Goal: Task Accomplishment & Management: Use online tool/utility

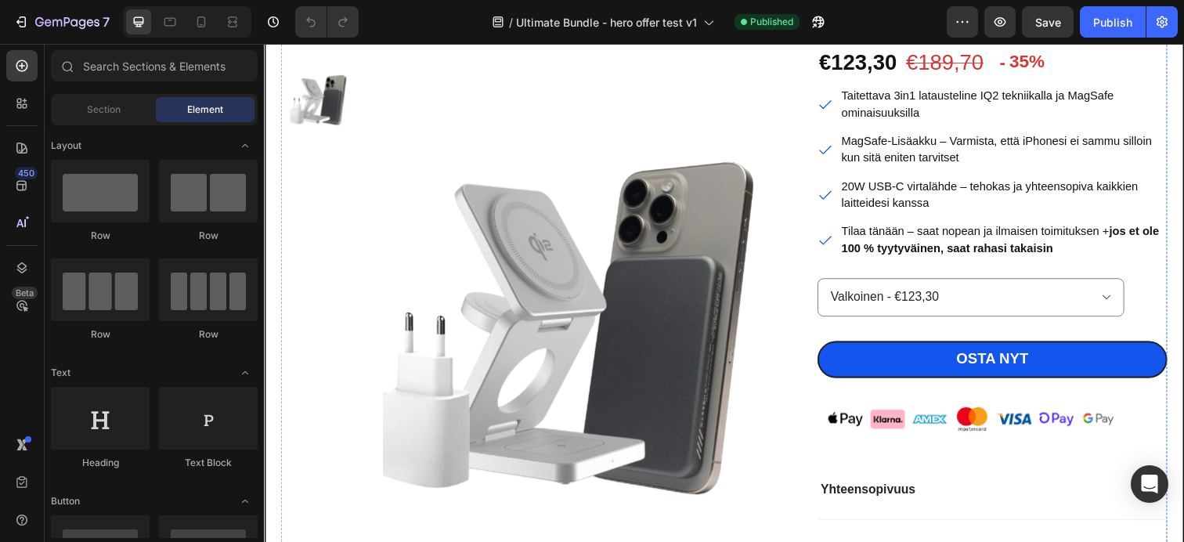
scroll to position [385, 0]
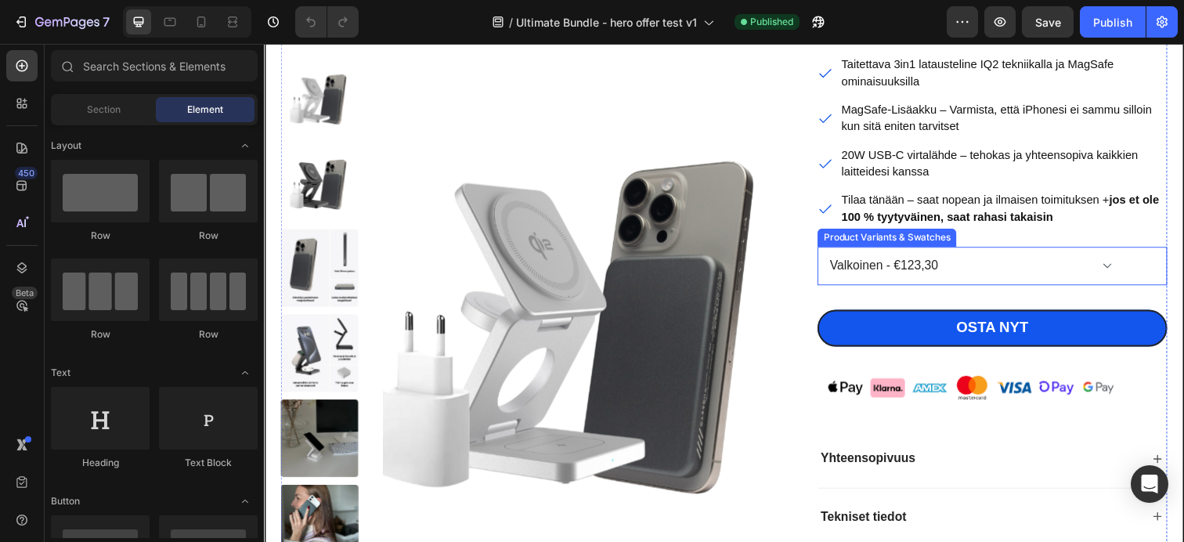
click at [941, 273] on select "Valkoinen - €123,30 Musta - €123,30" at bounding box center [985, 270] width 313 height 39
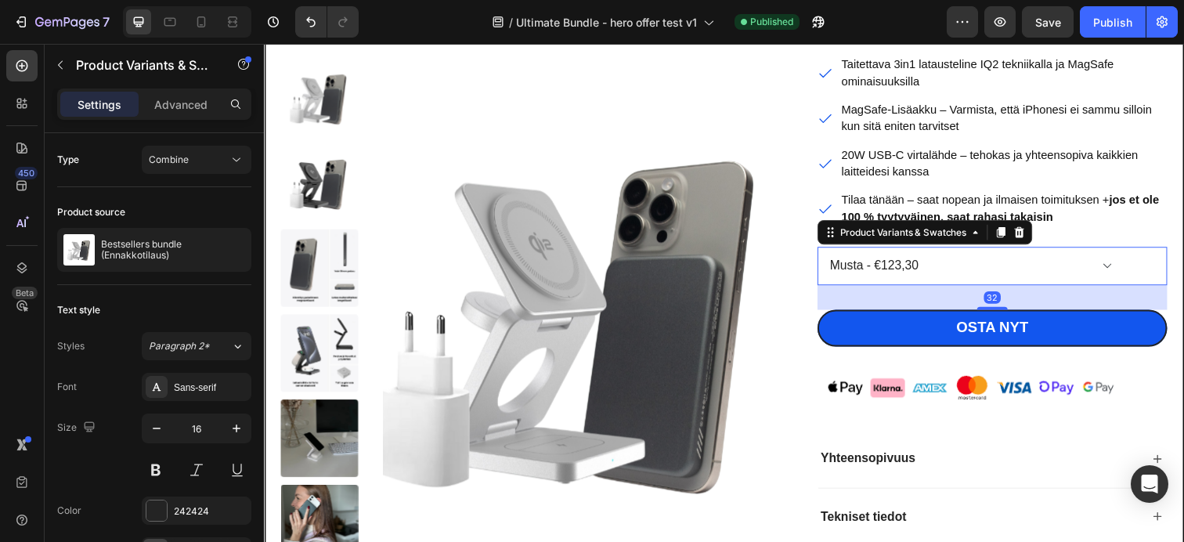
click at [829, 251] on select "Valkoinen - €123,30 Musta - €123,30" at bounding box center [985, 270] width 313 height 39
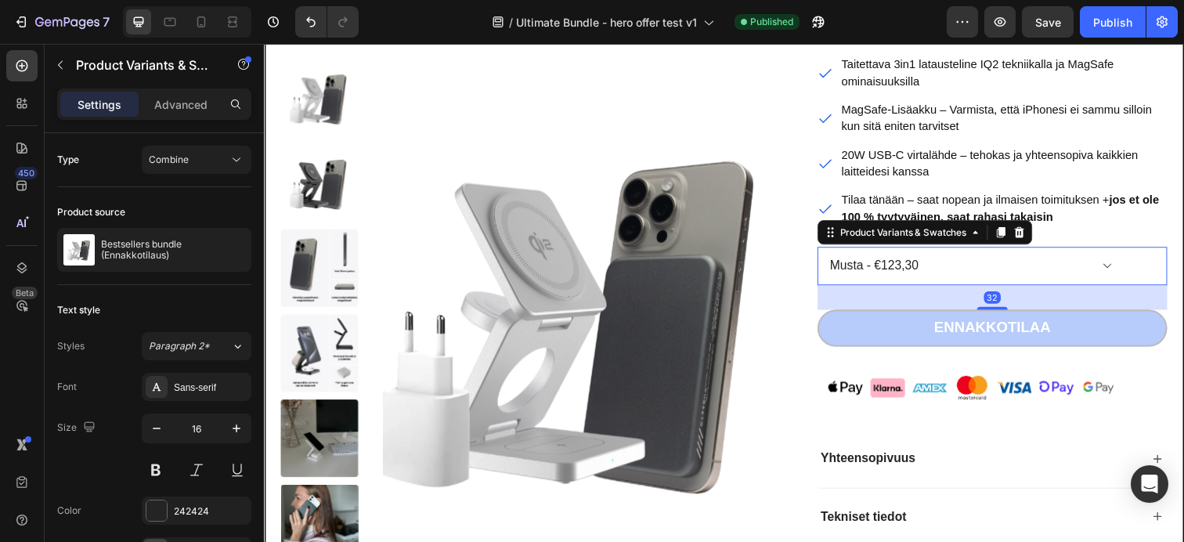
click at [937, 274] on select "Valkoinen - €123,30 Musta - €123,30" at bounding box center [985, 270] width 313 height 39
select select "569458846418863280"
click at [829, 251] on select "Valkoinen - €123,30 Musta - €123,30" at bounding box center [985, 270] width 313 height 39
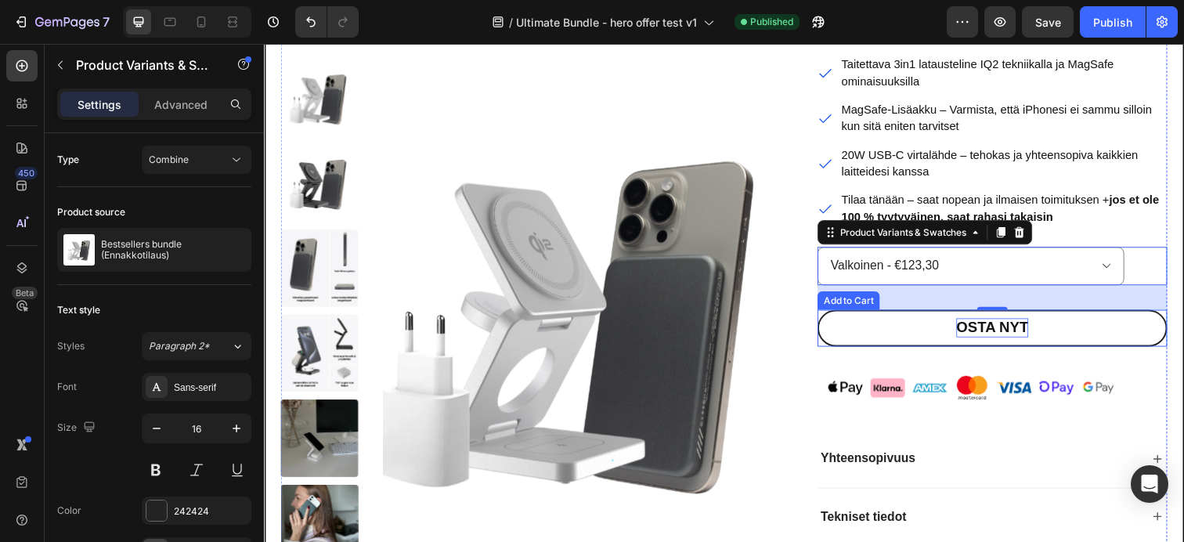
click at [995, 333] on div "Osta nyt" at bounding box center [1008, 334] width 74 height 20
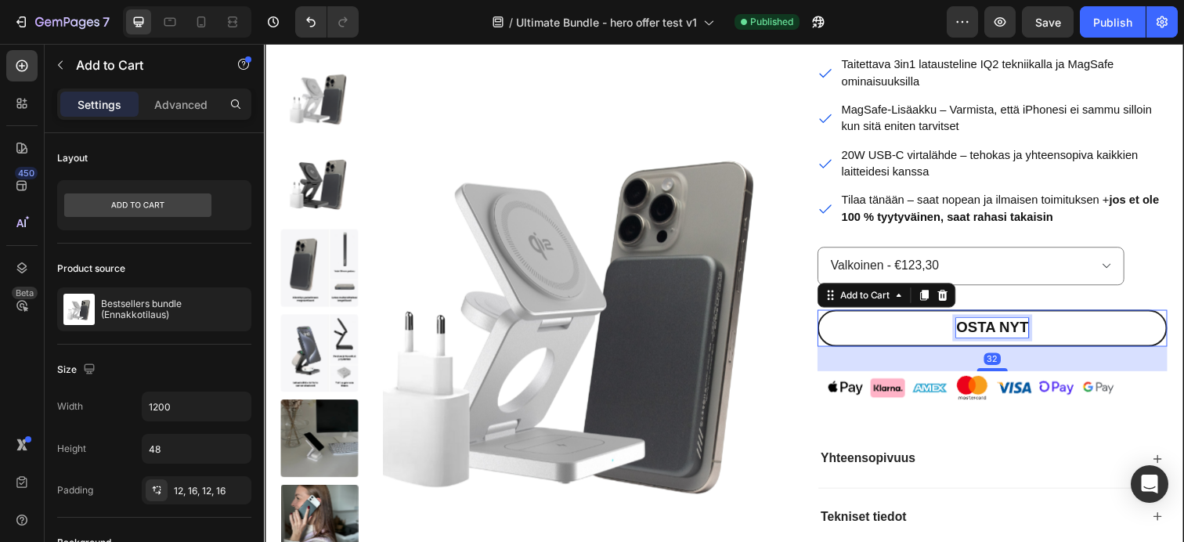
click at [995, 333] on div "Osta nyt" at bounding box center [1008, 334] width 74 height 20
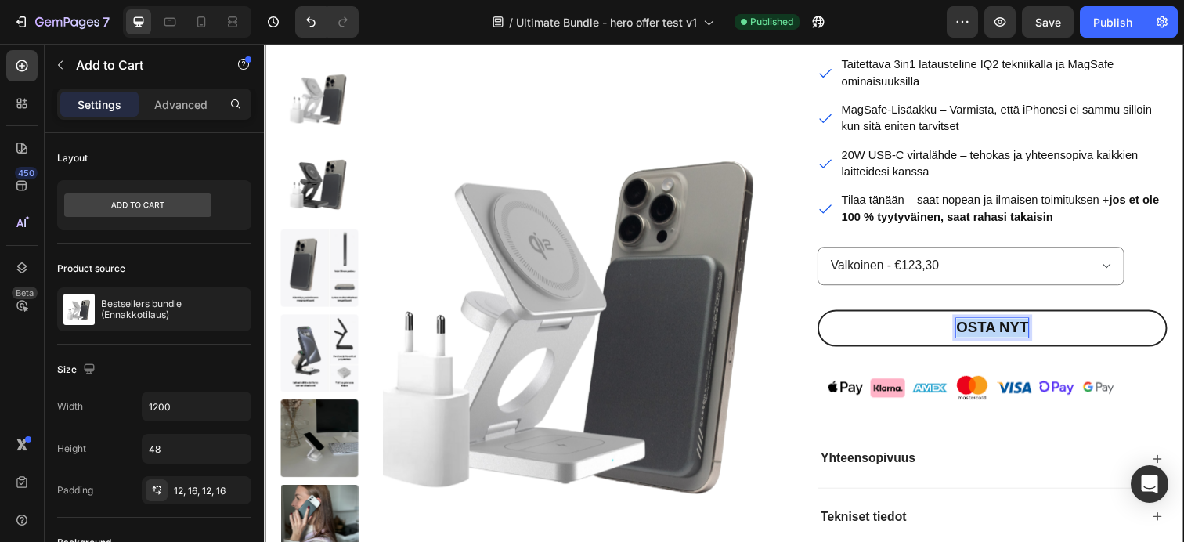
click at [995, 333] on p "Osta nyt" at bounding box center [1008, 334] width 74 height 20
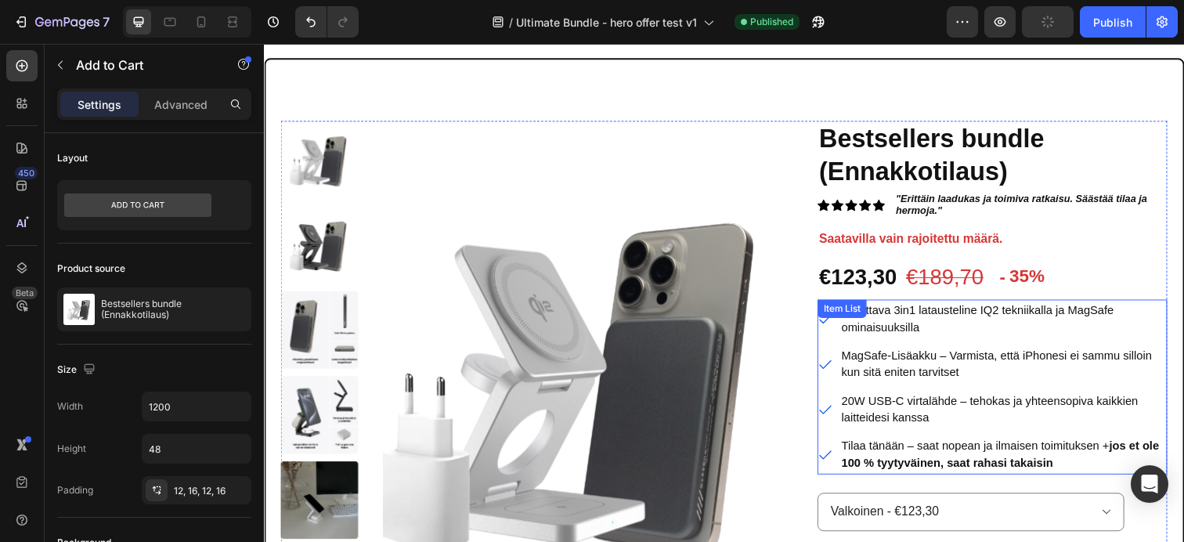
scroll to position [157, 0]
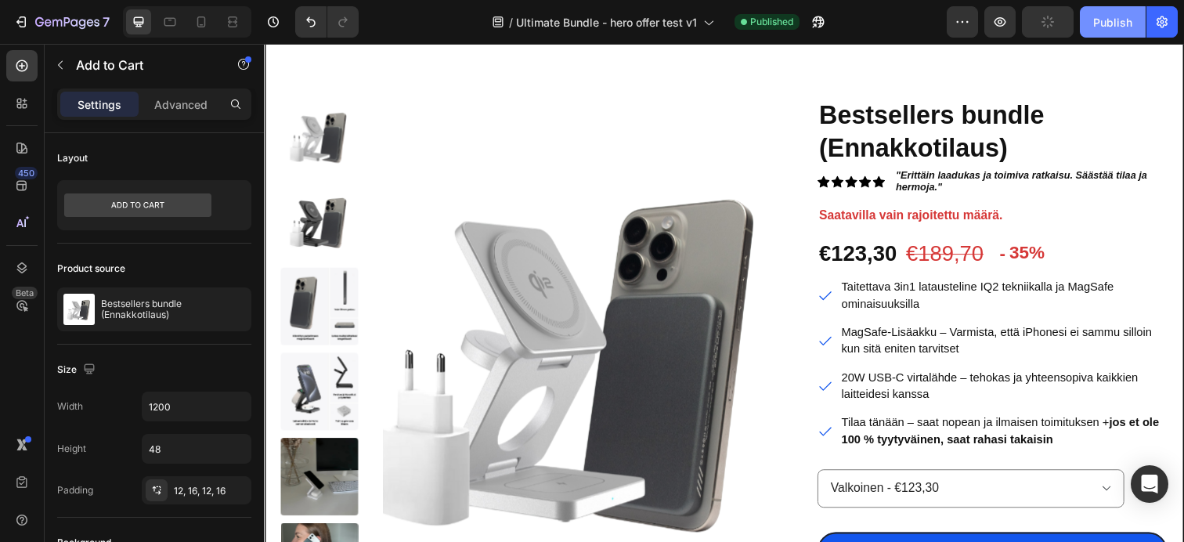
click at [1117, 23] on div "Publish" at bounding box center [1112, 22] width 39 height 16
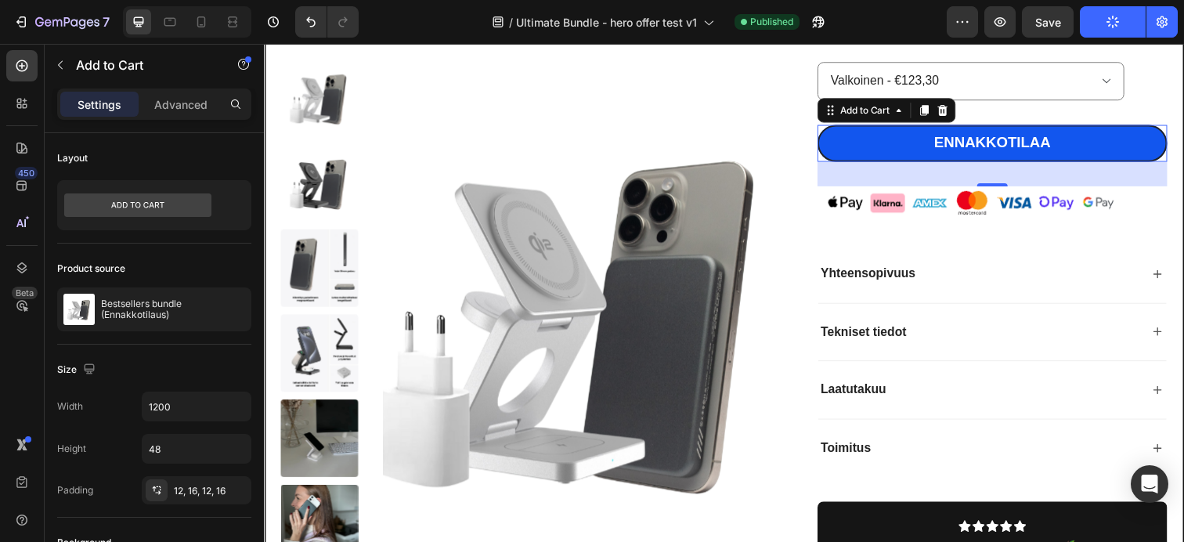
scroll to position [576, 0]
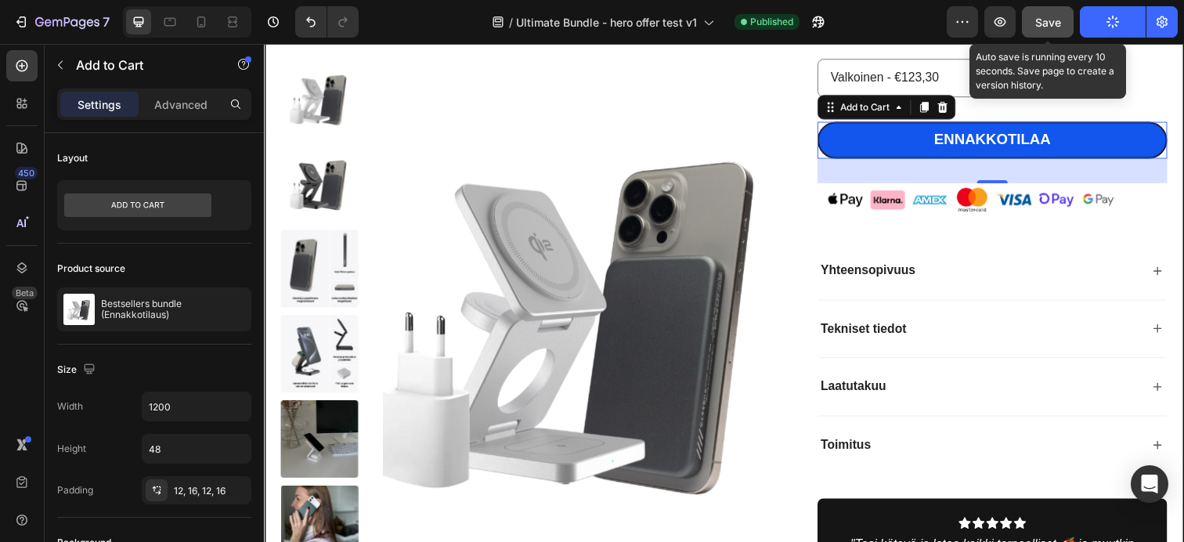
click at [1051, 16] on span "Save" at bounding box center [1048, 22] width 26 height 13
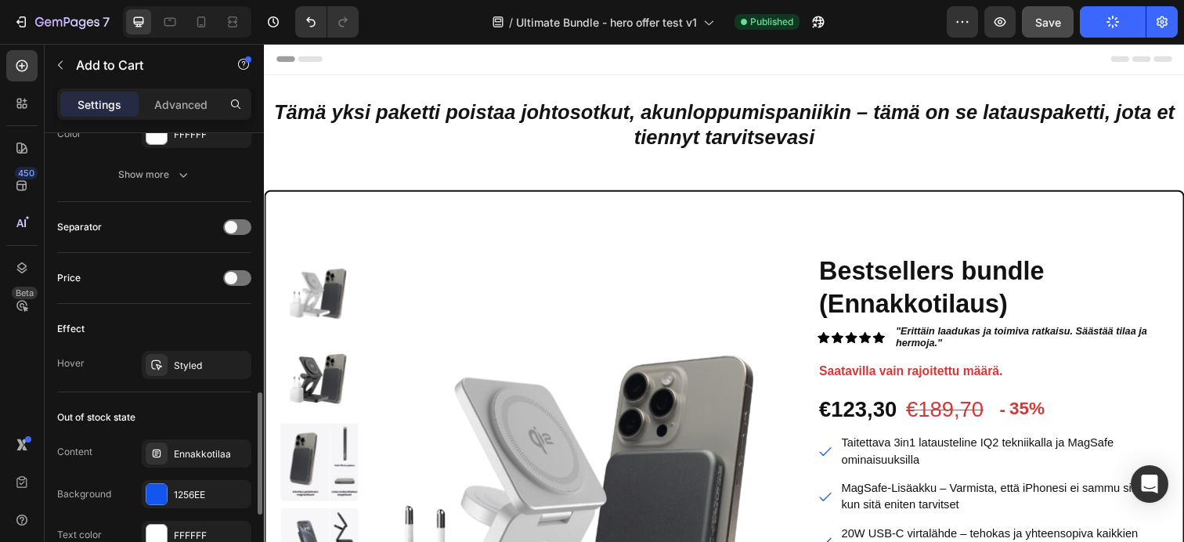
scroll to position [1009, 0]
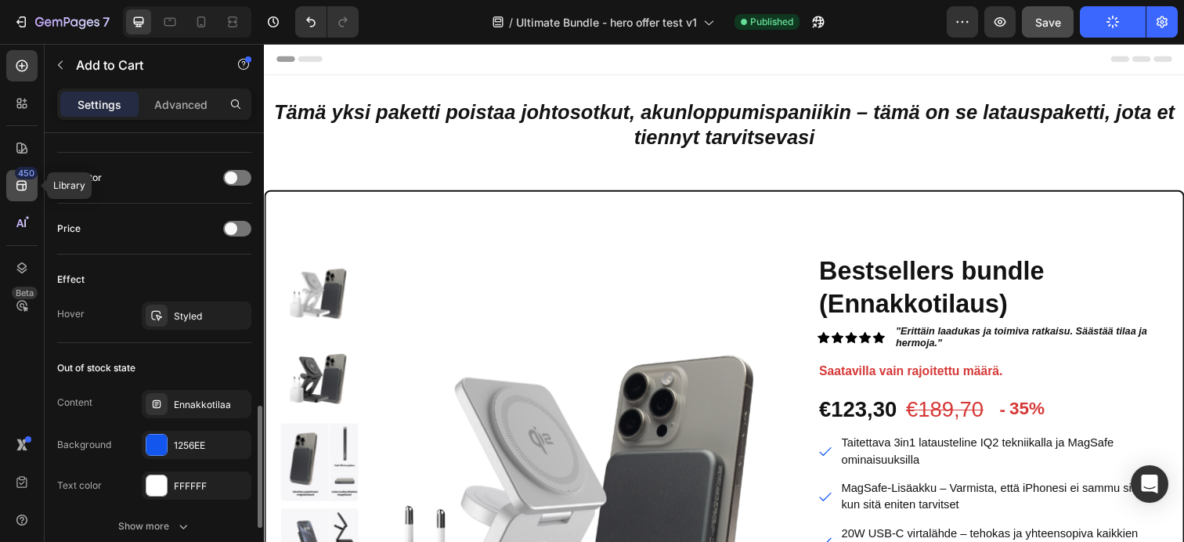
click at [23, 185] on icon at bounding box center [22, 186] width 16 height 16
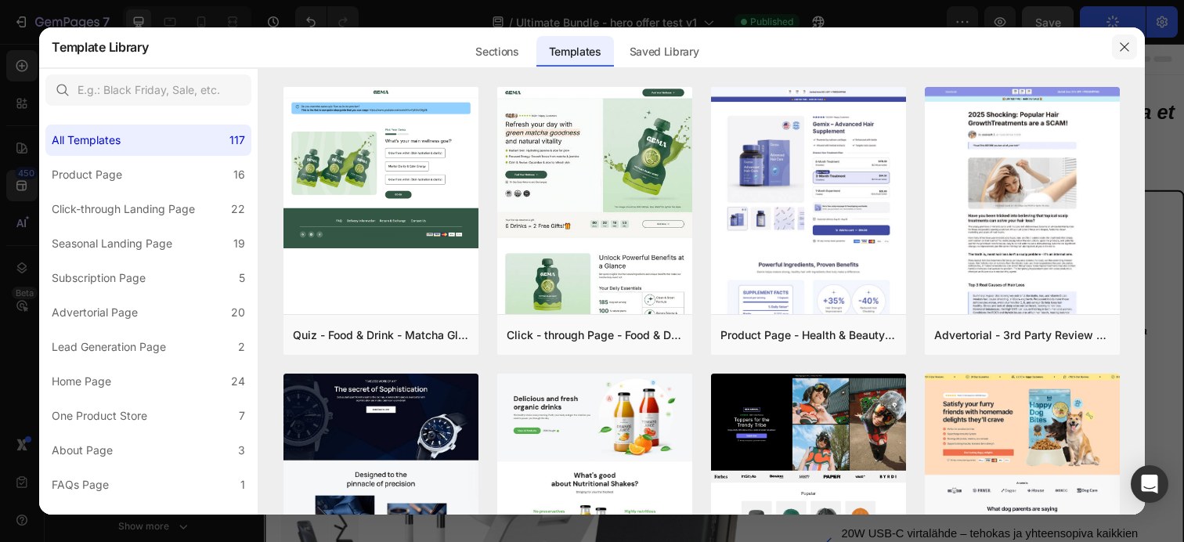
click at [1125, 45] on icon "button" at bounding box center [1124, 46] width 9 height 9
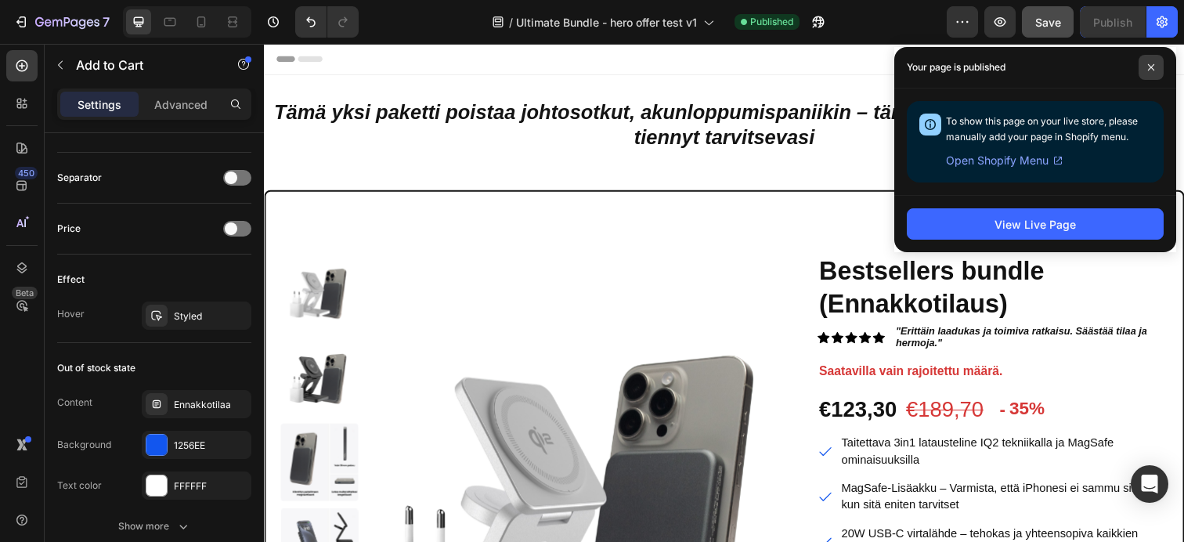
click at [1153, 66] on icon at bounding box center [1151, 67] width 8 height 8
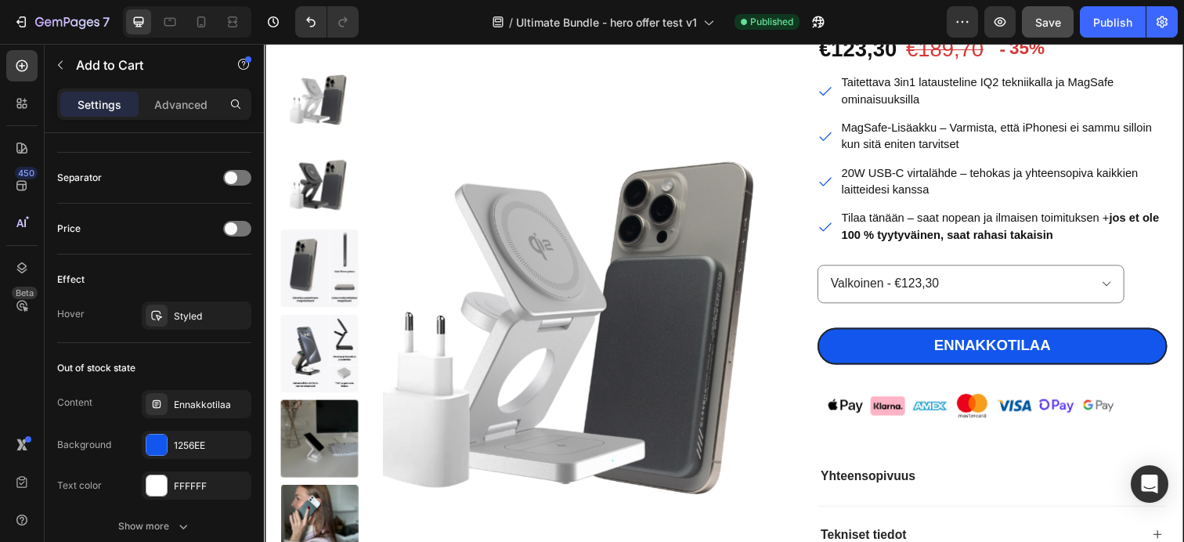
scroll to position [368, 0]
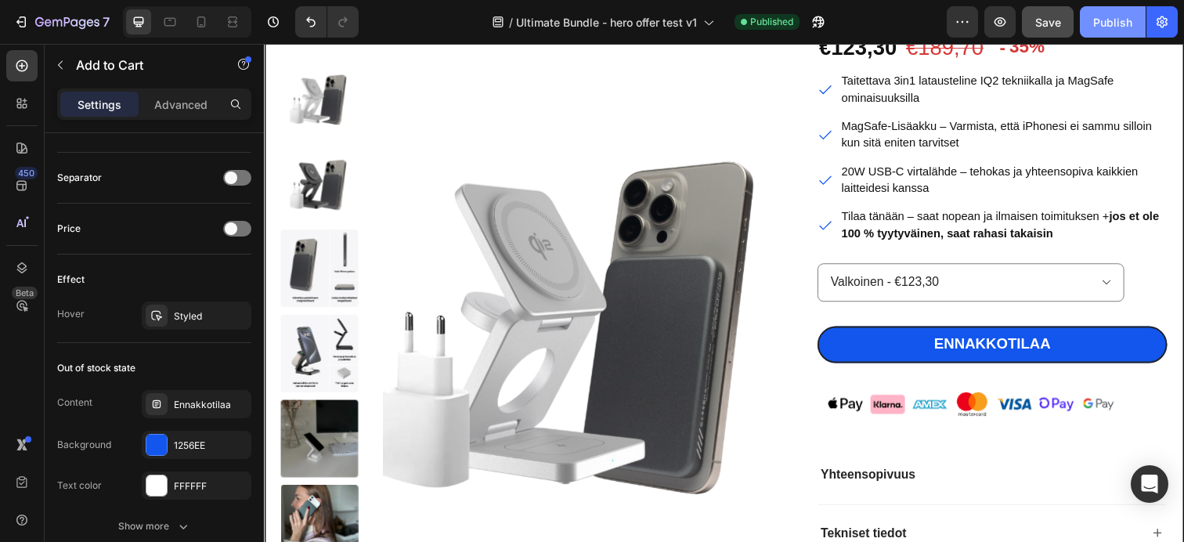
click at [1094, 16] on div "Publish" at bounding box center [1112, 22] width 39 height 16
